Goal: Task Accomplishment & Management: Manage account settings

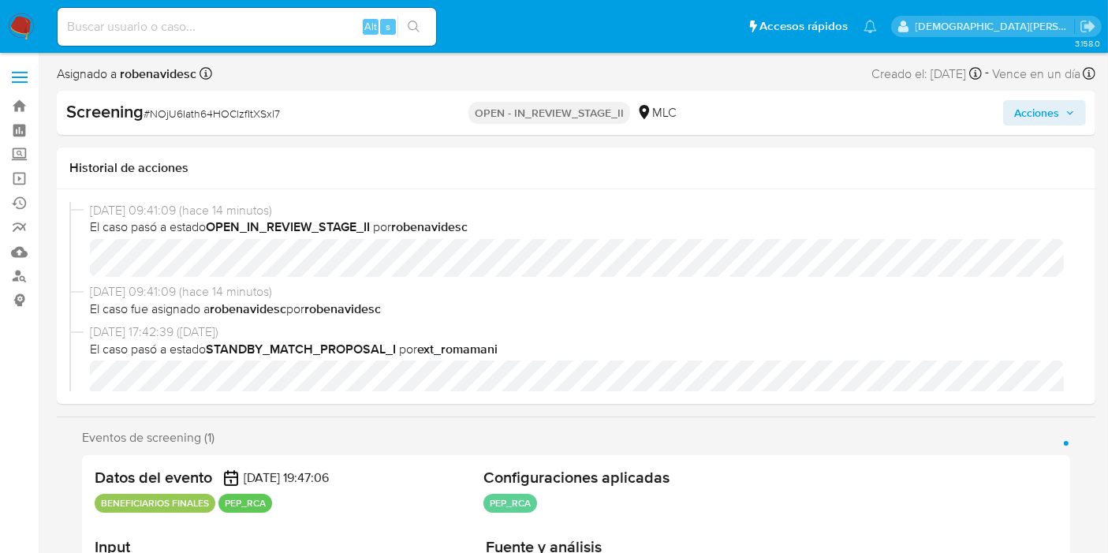
select select "10"
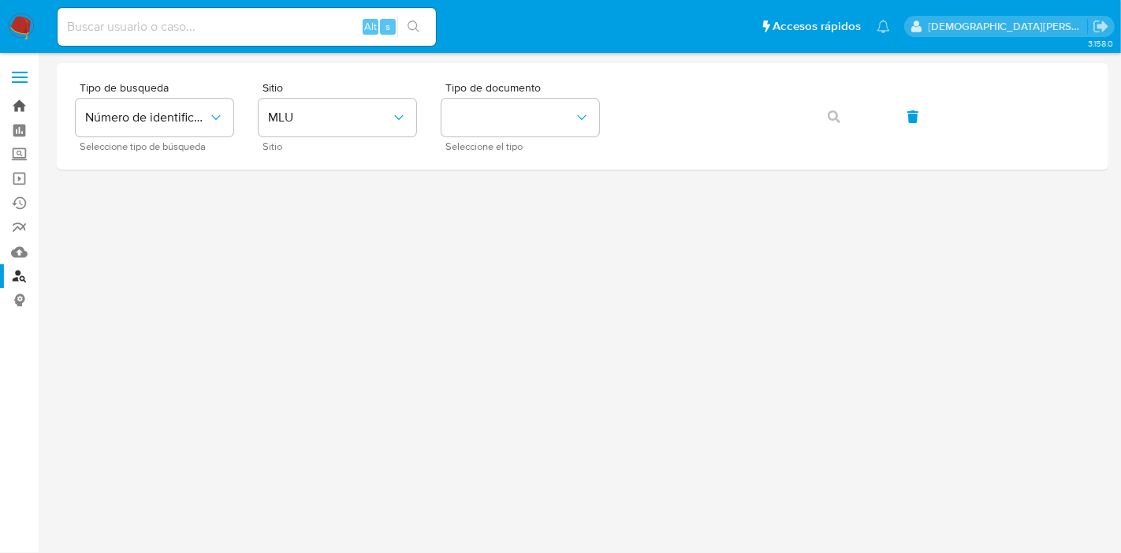
click at [24, 106] on link "Bandeja" at bounding box center [94, 106] width 188 height 24
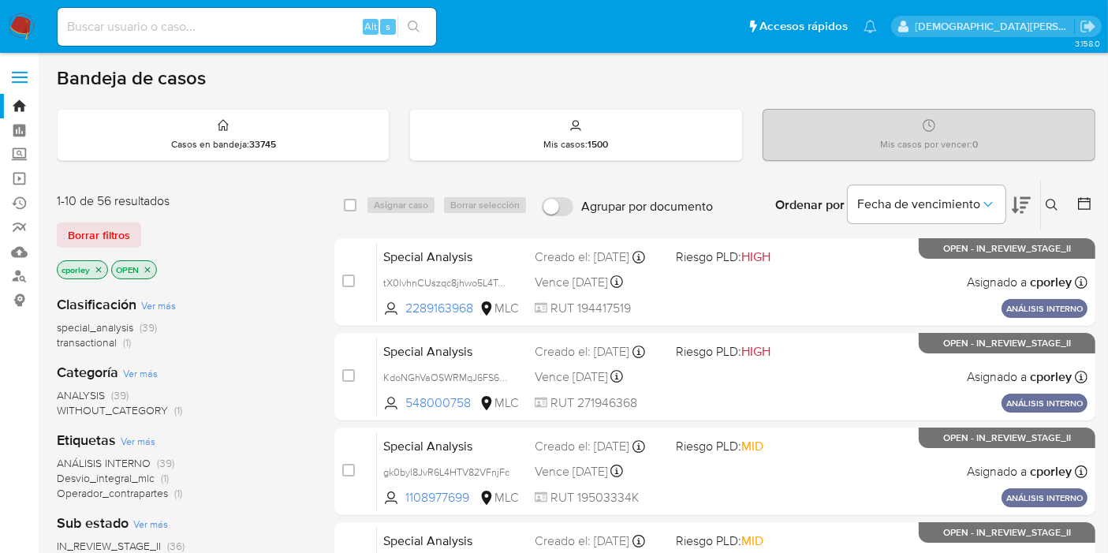
click at [147, 270] on icon "close-filter" at bounding box center [147, 269] width 9 height 9
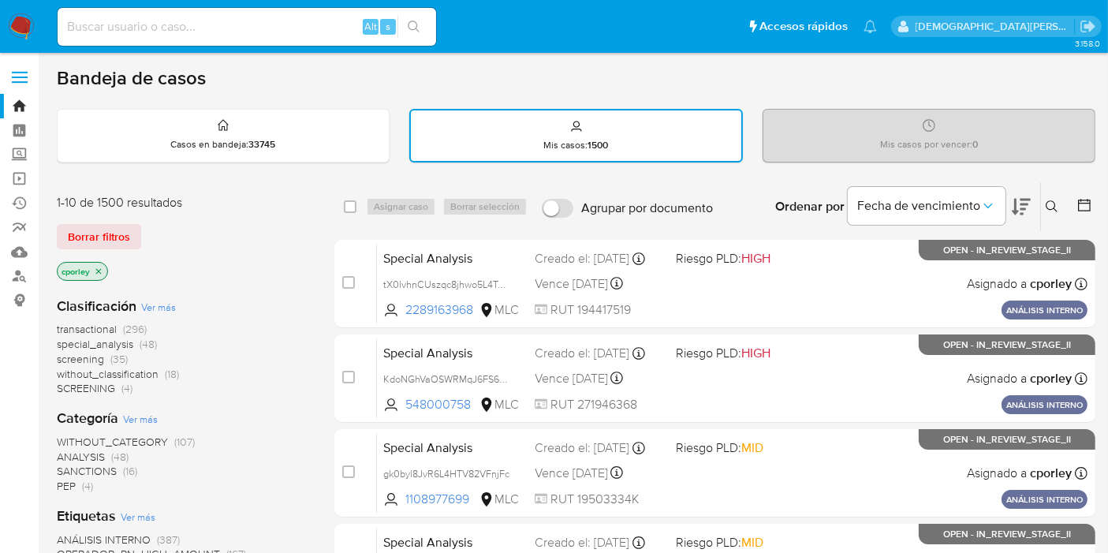
click at [99, 266] on icon "close-filter" at bounding box center [98, 270] width 9 height 9
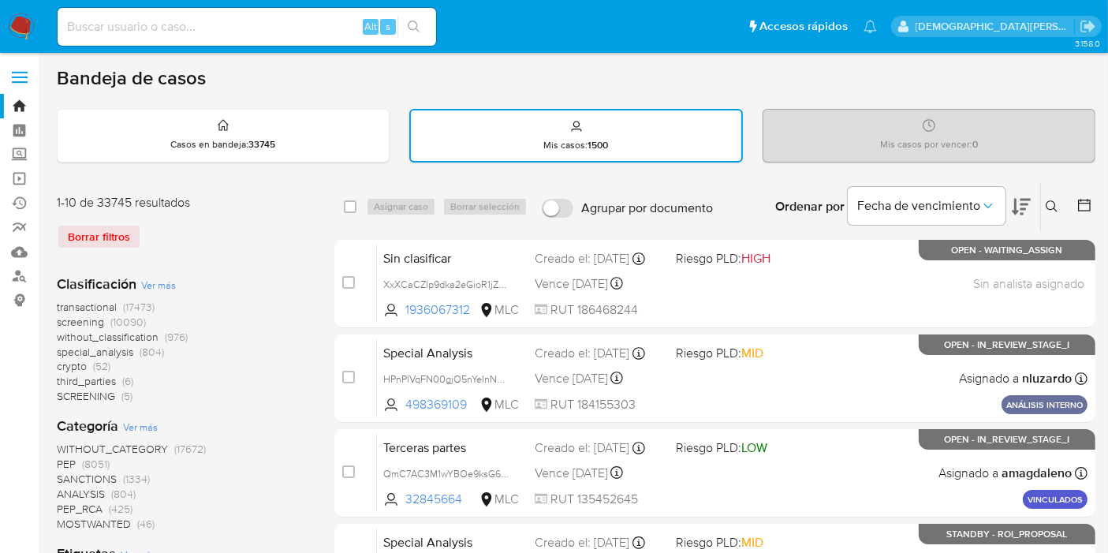
click at [1088, 204] on icon at bounding box center [1084, 205] width 16 height 16
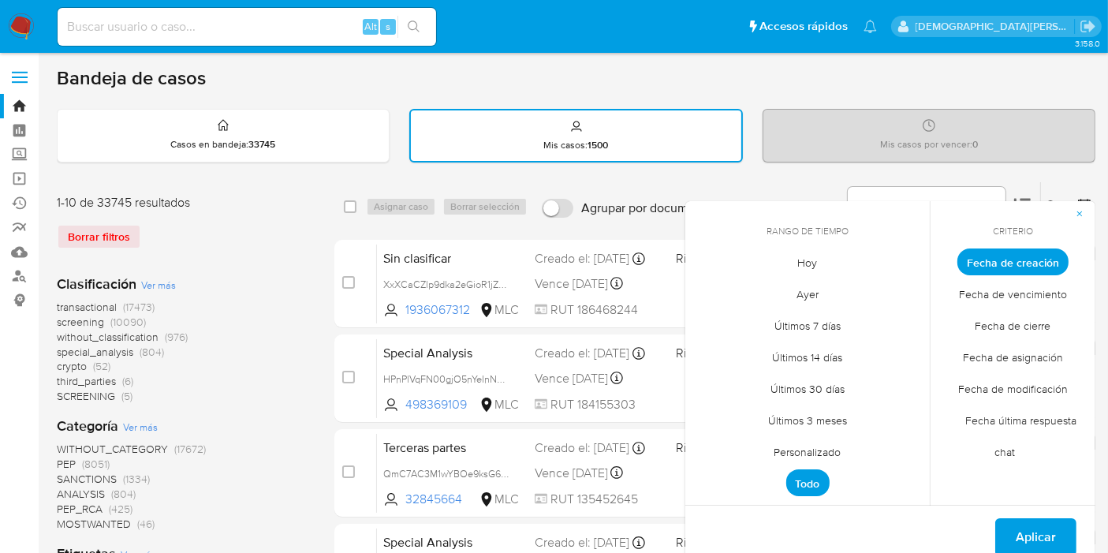
click at [824, 442] on span "Personalizado" at bounding box center [808, 452] width 100 height 32
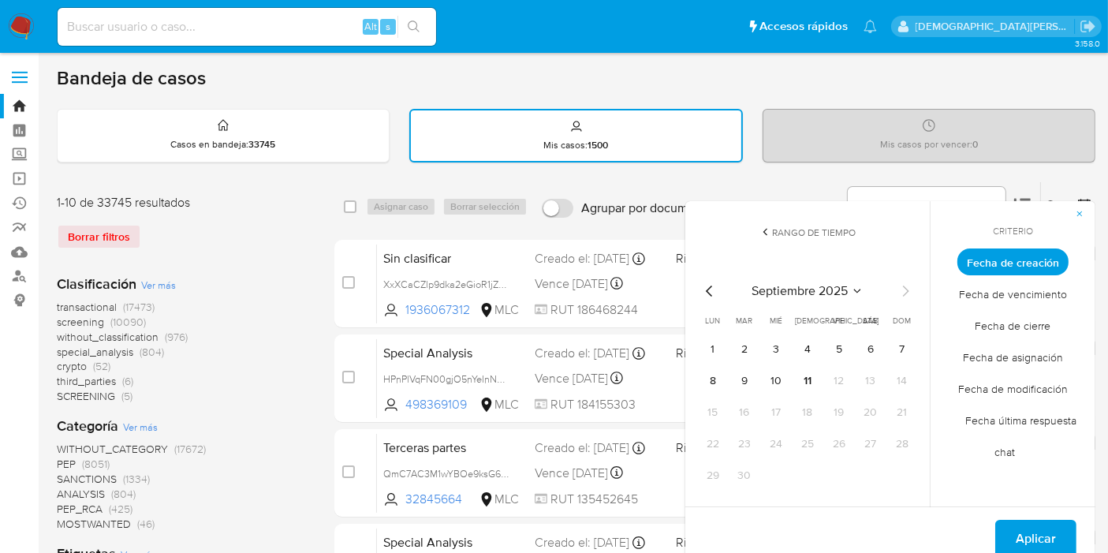
click at [709, 282] on icon "Mes anterior" at bounding box center [709, 290] width 19 height 19
click at [866, 374] on button "12" at bounding box center [870, 380] width 25 height 25
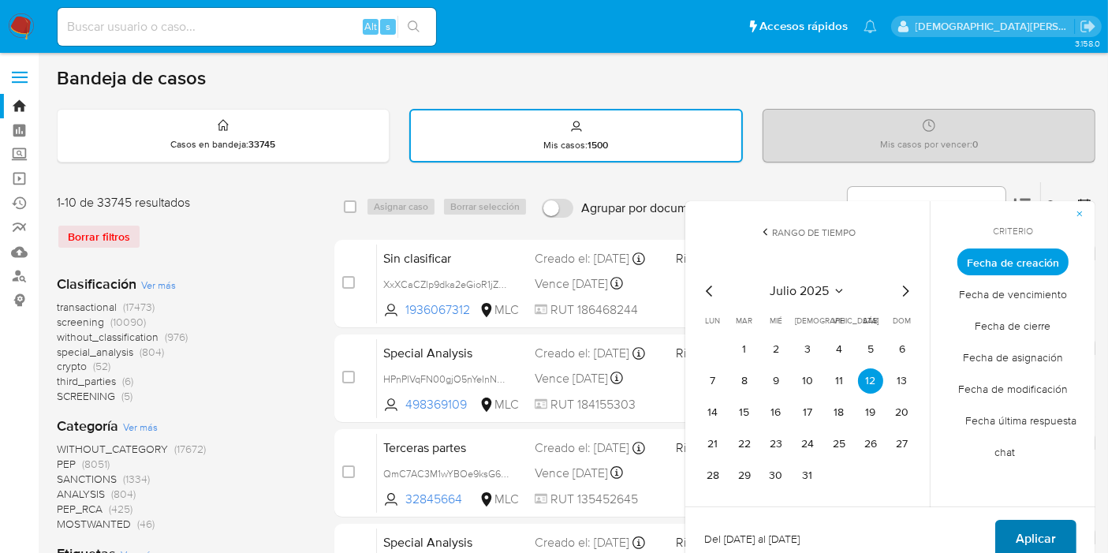
click at [1013, 530] on button "Aplicar" at bounding box center [1035, 538] width 81 height 38
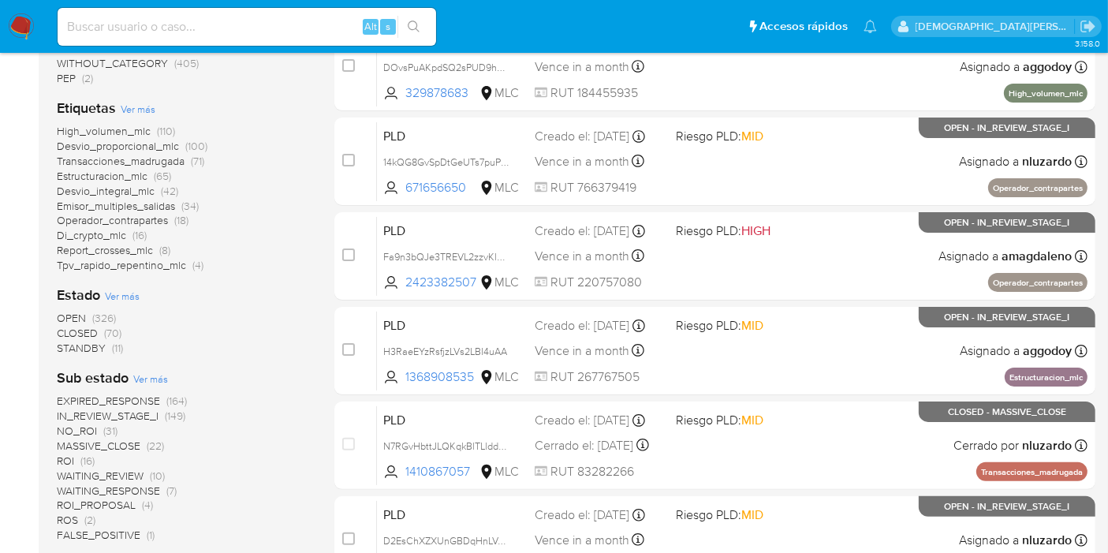
scroll to position [350, 0]
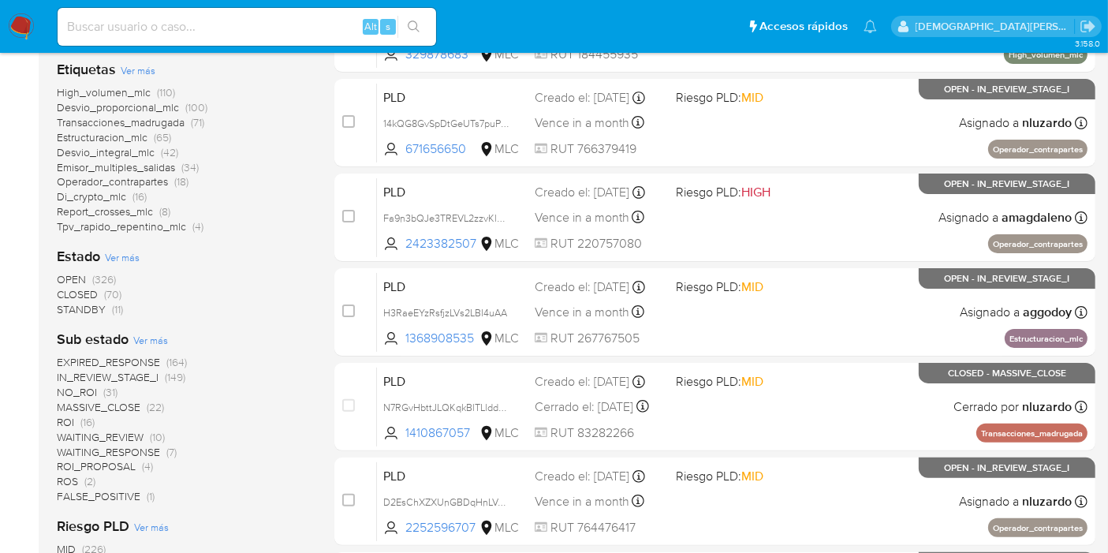
click at [95, 312] on span "STANDBY" at bounding box center [81, 309] width 49 height 16
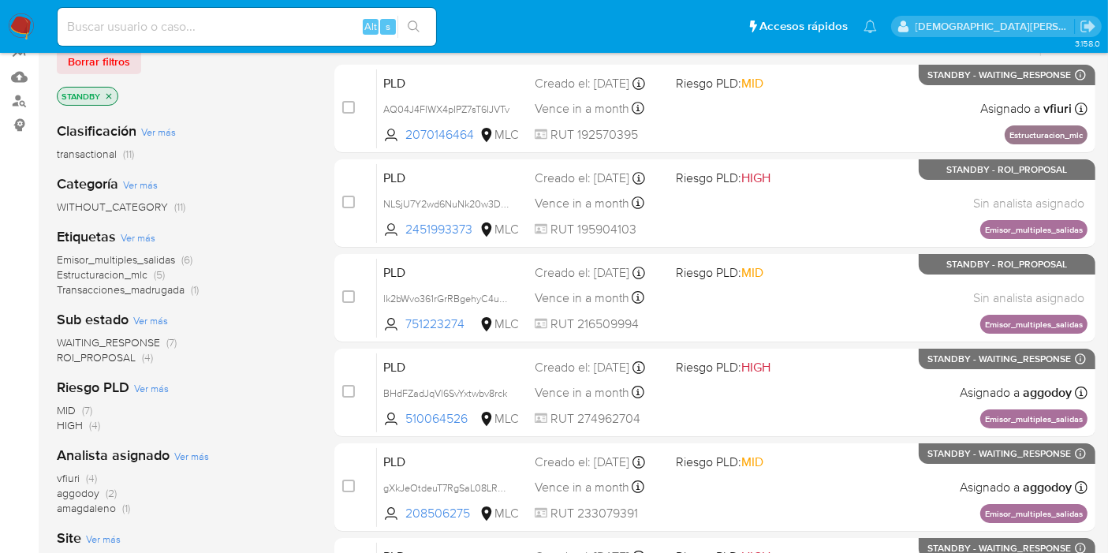
scroll to position [263, 0]
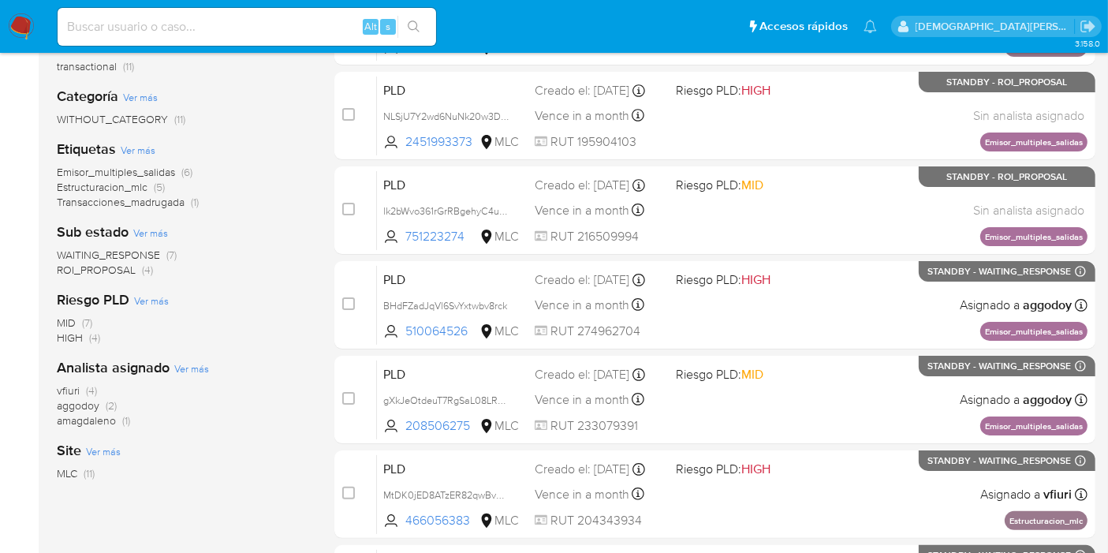
click at [107, 267] on span "ROI_PROPOSAL" at bounding box center [96, 270] width 79 height 16
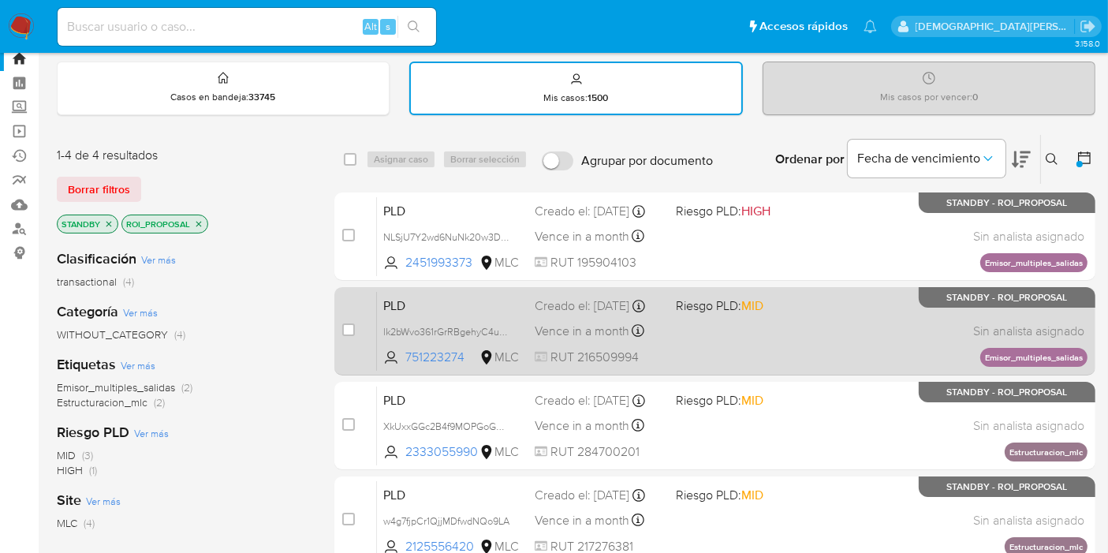
scroll to position [88, 0]
